Goal: Task Accomplishment & Management: Complete application form

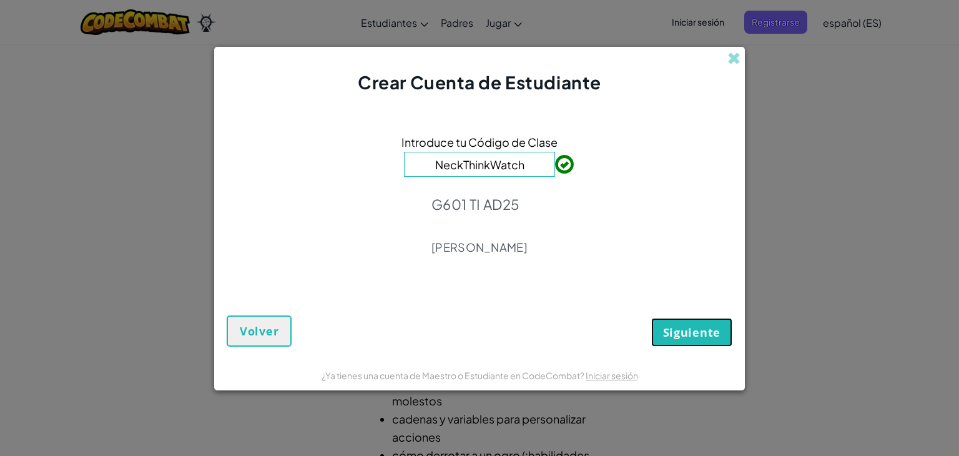
click at [666, 343] on button "Siguiente" at bounding box center [691, 332] width 81 height 29
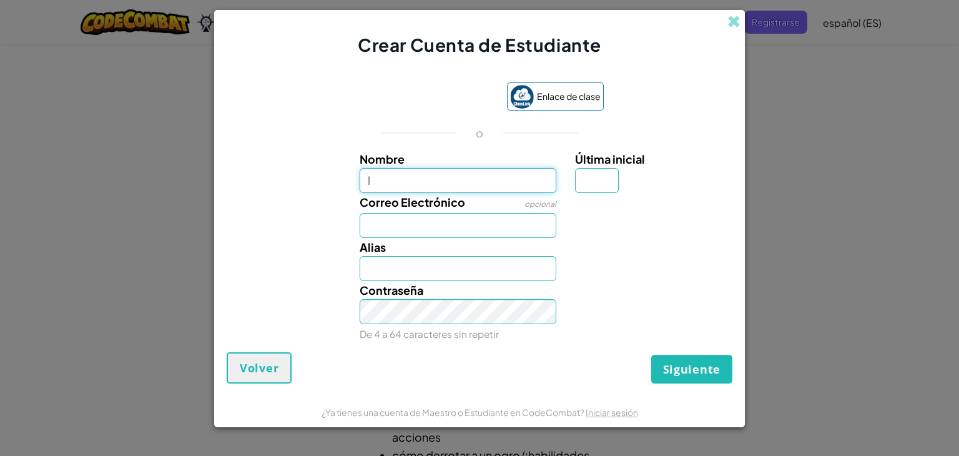
type input "[PERSON_NAME]"
click at [487, 229] on input "Correo Electrónico" at bounding box center [458, 225] width 197 height 25
type input "[EMAIL_ADDRESS][DOMAIN_NAME]"
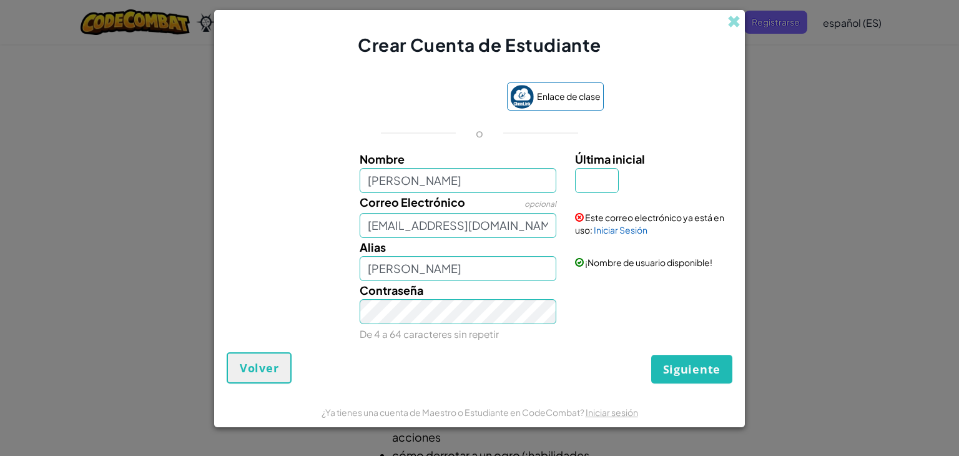
click at [604, 193] on div "Este correo electrónico ya está en uso: Iniciar Sesión" at bounding box center [652, 214] width 173 height 43
click at [604, 189] on input "Última inicial" at bounding box center [597, 180] width 44 height 25
type input "l"
type input "[PERSON_NAME]"
drag, startPoint x: 529, startPoint y: 229, endPoint x: 347, endPoint y: 234, distance: 181.8
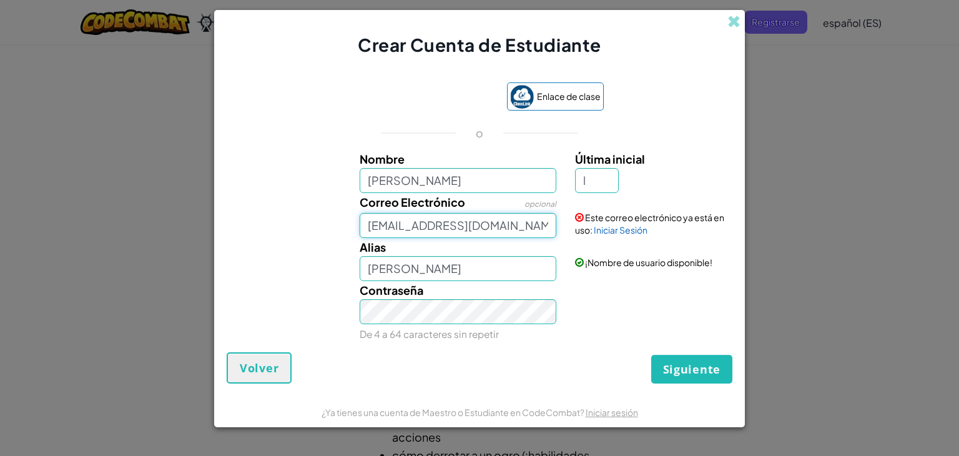
click at [347, 234] on div "Correo Electrónico opcional [EMAIL_ADDRESS][DOMAIN_NAME] Este correo electrónic…" at bounding box center [479, 215] width 518 height 45
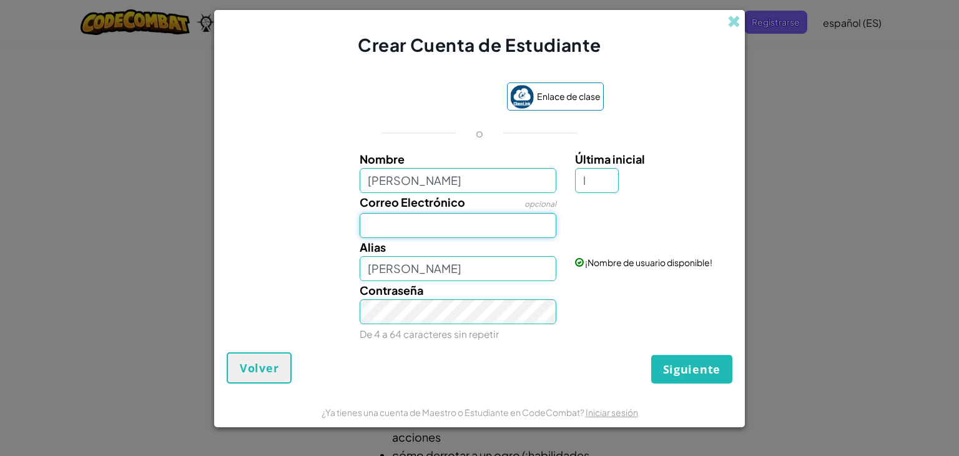
click at [534, 230] on input "Correo Electrónico" at bounding box center [458, 225] width 197 height 25
type input "[EMAIL_ADDRESS][DOMAIN_NAME]"
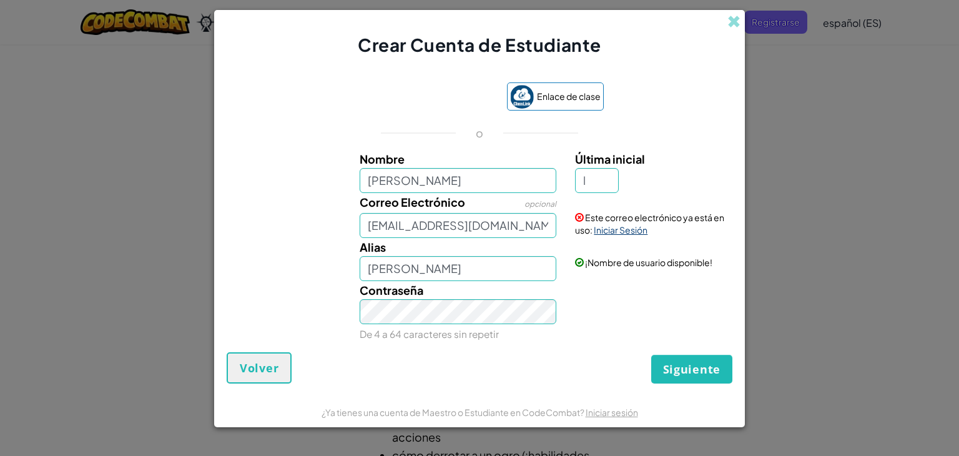
click at [618, 230] on font "Iniciar Sesión" at bounding box center [621, 229] width 54 height 11
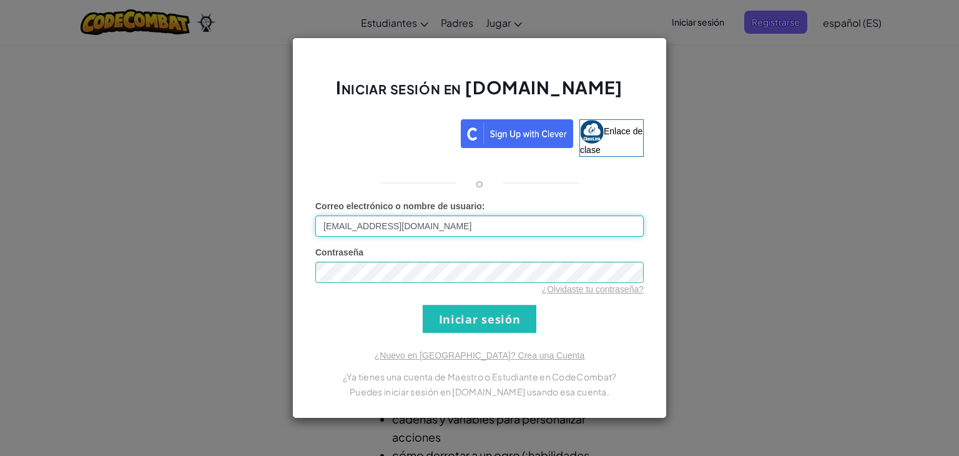
click at [546, 232] on input "[EMAIL_ADDRESS][DOMAIN_NAME]" at bounding box center [479, 225] width 328 height 21
click at [526, 320] on input "Iniciar sesión" at bounding box center [480, 319] width 114 height 28
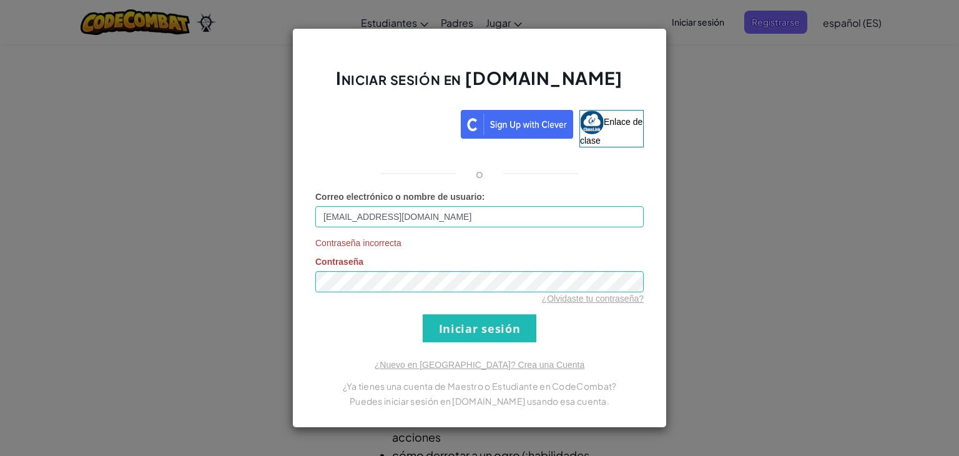
click at [593, 323] on font "Iniciar sesión" at bounding box center [479, 328] width 328 height 28
click at [519, 340] on input "Iniciar sesión" at bounding box center [480, 328] width 114 height 28
click at [445, 323] on input "Iniciar sesión" at bounding box center [480, 328] width 114 height 28
